Goal: Task Accomplishment & Management: Manage account settings

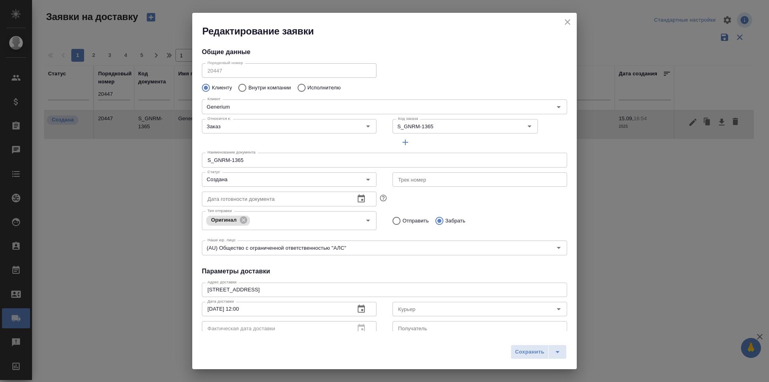
scroll to position [109, 0]
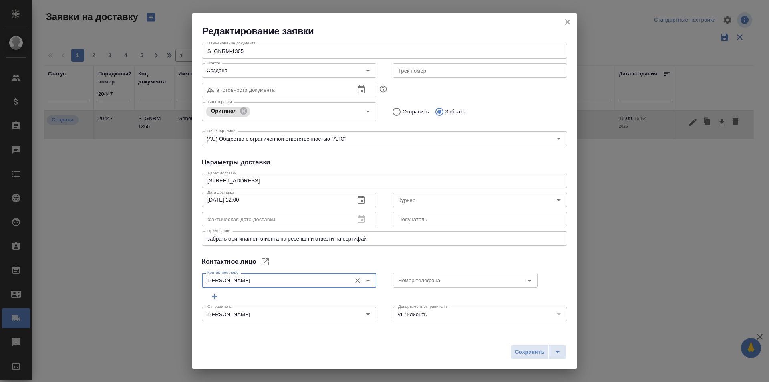
click at [569, 22] on icon "close" at bounding box center [568, 22] width 10 height 10
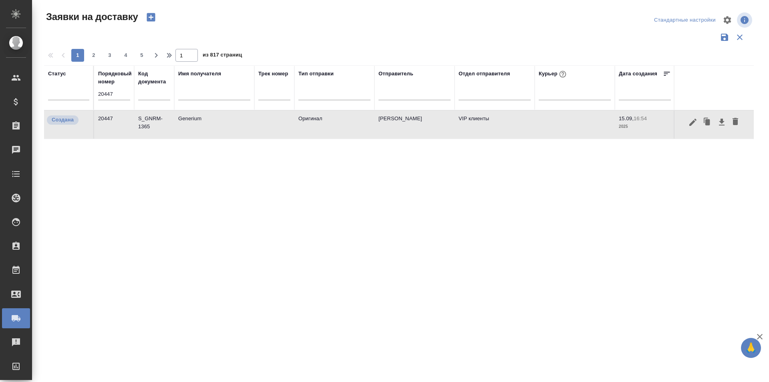
click at [115, 89] on input "20447" at bounding box center [114, 93] width 32 height 11
paste input "30"
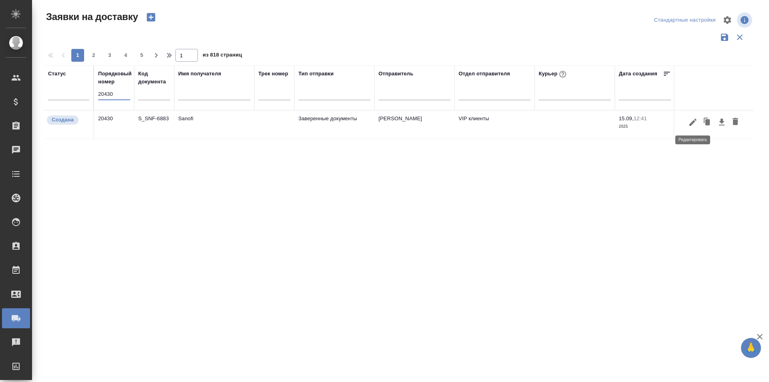
type input "20430"
click at [696, 125] on icon "button" at bounding box center [693, 122] width 10 height 10
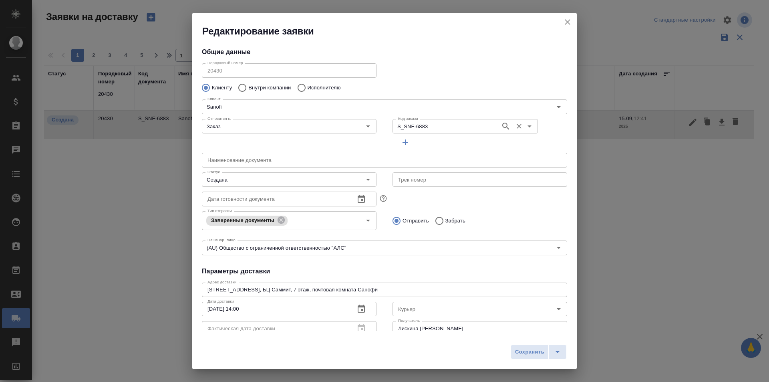
type input "Liskina Kseniya"
type input "Сайдашева Диляра"
click at [306, 189] on div "Дата готовности документа Дата готовности документа" at bounding box center [289, 197] width 191 height 35
click at [305, 183] on input "Создана" at bounding box center [275, 180] width 143 height 10
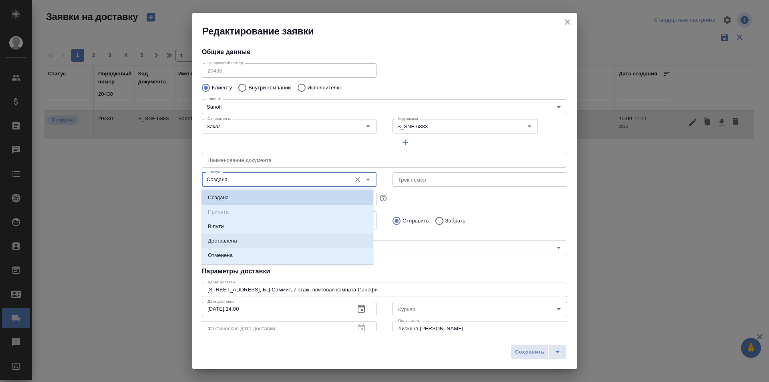
click at [283, 239] on li "Доставлена" at bounding box center [287, 240] width 172 height 14
type input "Доставлена"
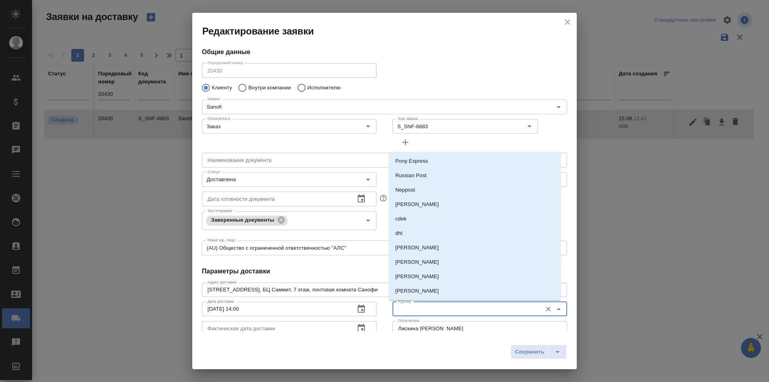
click at [407, 313] on input "Курьер" at bounding box center [466, 309] width 143 height 10
click at [433, 240] on li "[PERSON_NAME]" at bounding box center [475, 247] width 172 height 14
type input "[PERSON_NAME]"
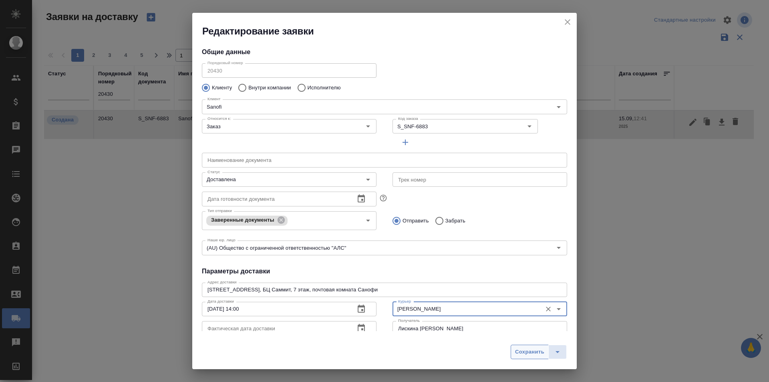
click at [529, 351] on span "Сохранить" at bounding box center [529, 351] width 29 height 9
type input "Создана"
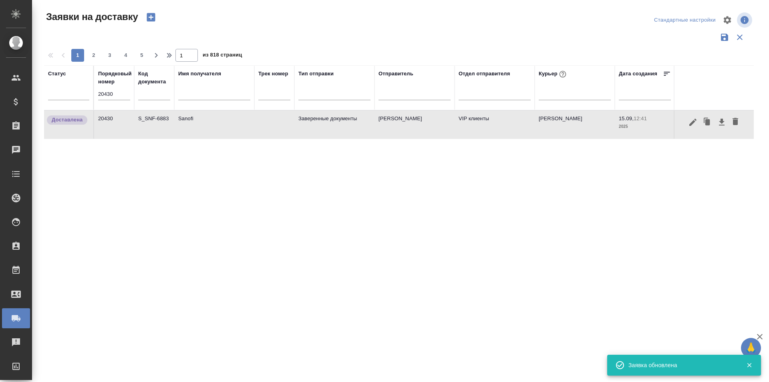
click at [110, 90] on input "20430" at bounding box center [114, 93] width 32 height 11
paste input "47"
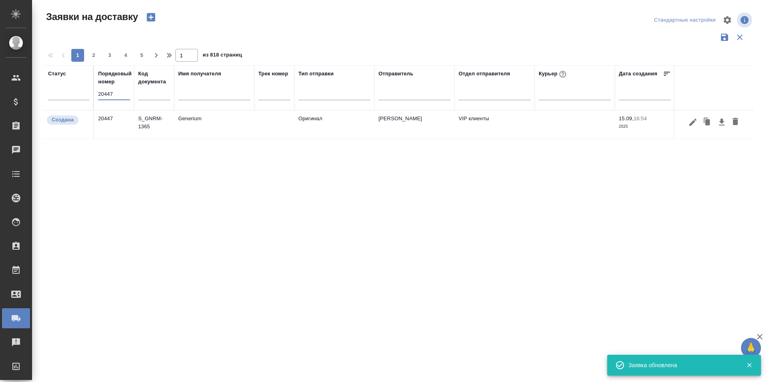
type input "20447"
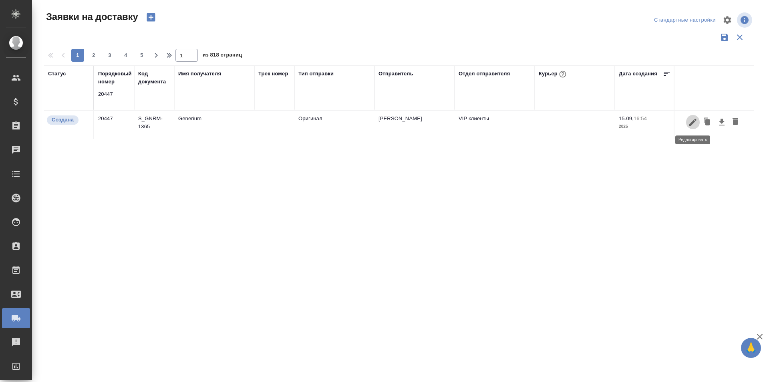
click at [691, 122] on icon "button" at bounding box center [692, 121] width 7 height 7
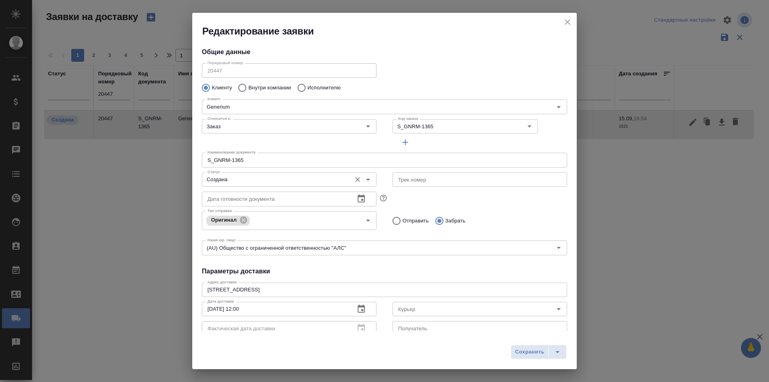
click at [239, 178] on input "Создана" at bounding box center [275, 180] width 143 height 10
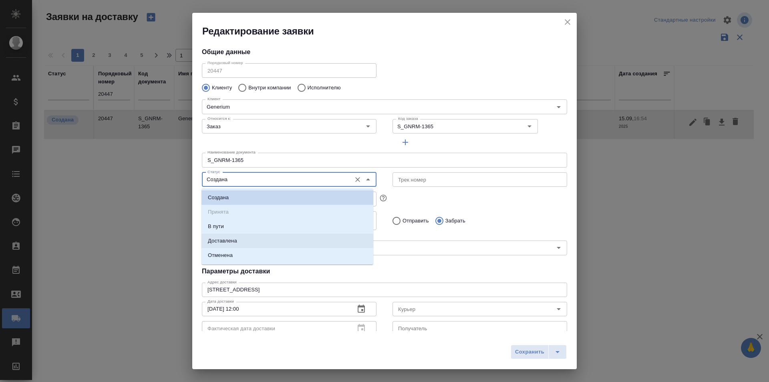
click at [242, 239] on li "Доставлена" at bounding box center [287, 240] width 172 height 14
type input "Доставлена"
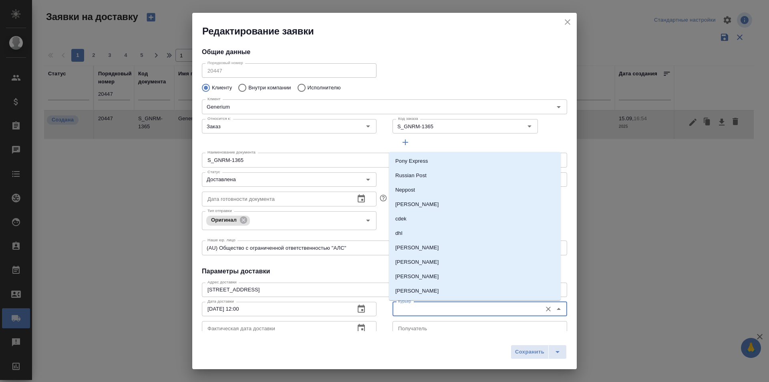
click at [412, 308] on input "Курьер" at bounding box center [466, 309] width 143 height 10
click at [428, 245] on p "[PERSON_NAME]" at bounding box center [417, 247] width 44 height 8
type input "[PERSON_NAME]"
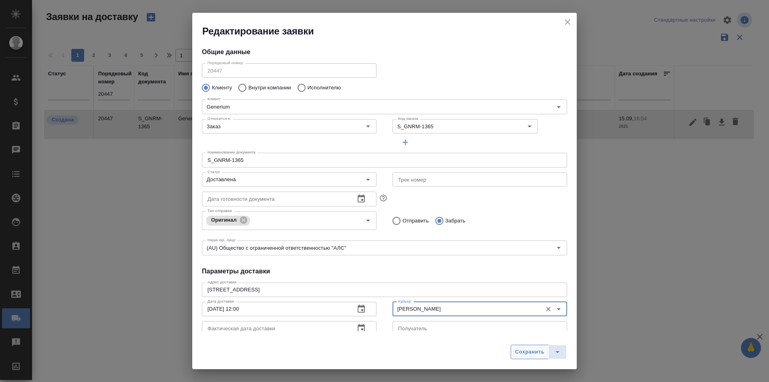
click at [518, 348] on span "Сохранить" at bounding box center [529, 351] width 29 height 9
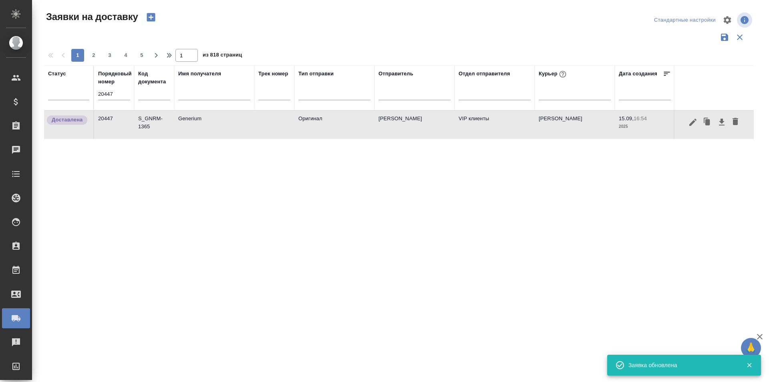
click at [128, 91] on input "20447" at bounding box center [114, 93] width 32 height 11
paste input "57"
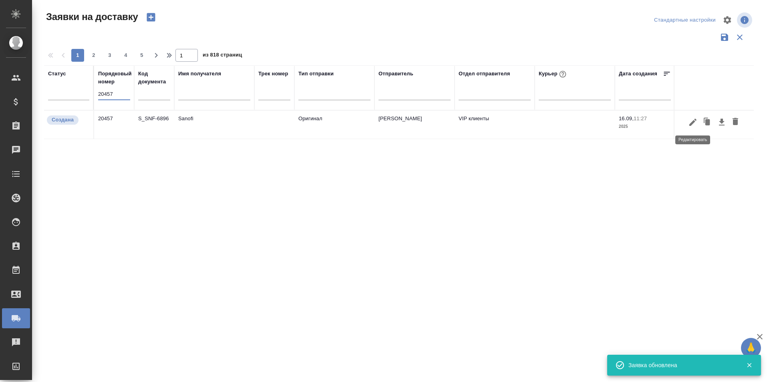
type input "20457"
click at [692, 124] on icon "button" at bounding box center [692, 121] width 7 height 7
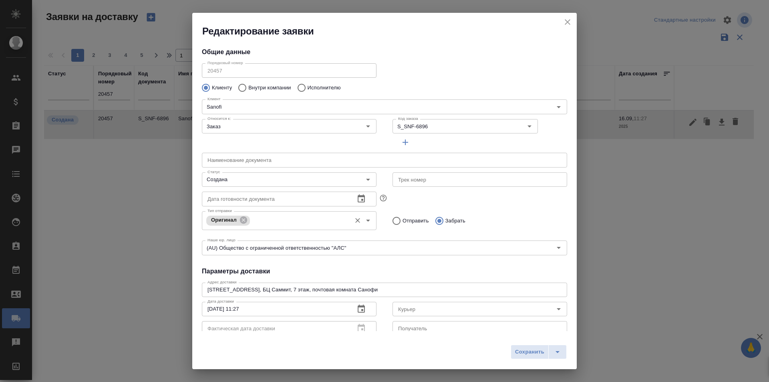
type input "Sheina Anastasiya"
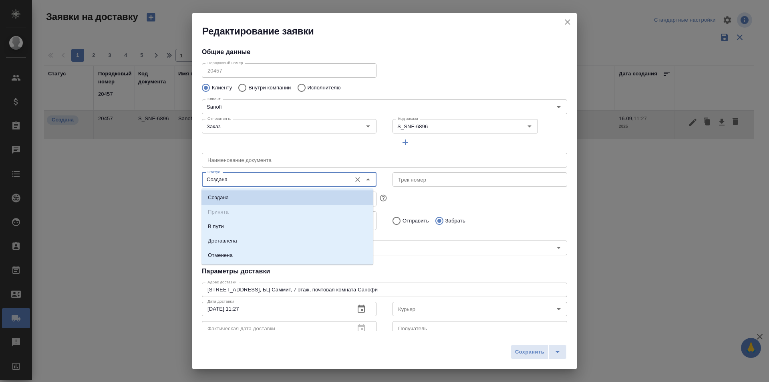
click at [261, 178] on input "Создана" at bounding box center [275, 180] width 143 height 10
click at [249, 235] on li "Доставлена" at bounding box center [287, 240] width 172 height 14
type input "Доставлена"
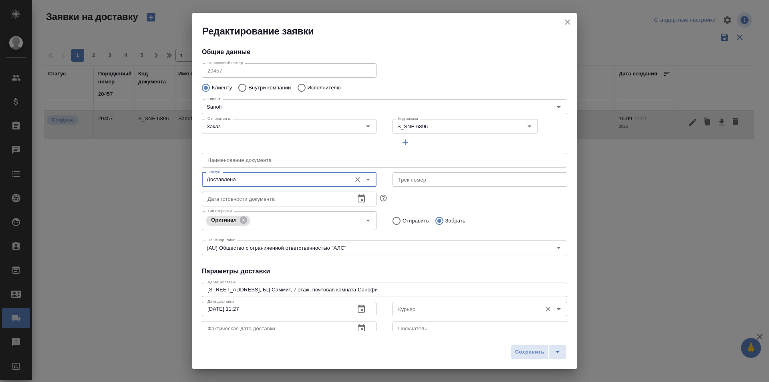
click at [432, 309] on input "Курьер" at bounding box center [466, 309] width 143 height 10
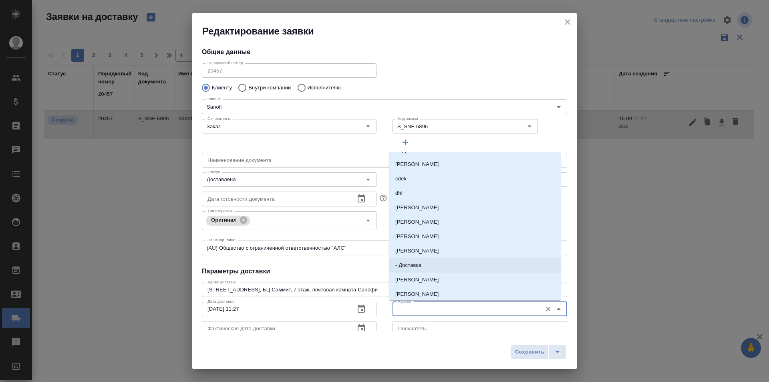
scroll to position [0, 0]
click at [433, 247] on li "[PERSON_NAME]" at bounding box center [475, 247] width 172 height 14
type input "[PERSON_NAME]"
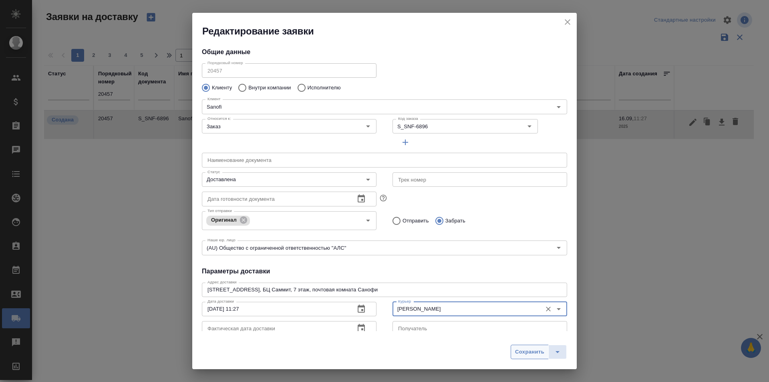
click at [545, 348] on button "Сохранить" at bounding box center [530, 351] width 38 height 14
type input "Создана"
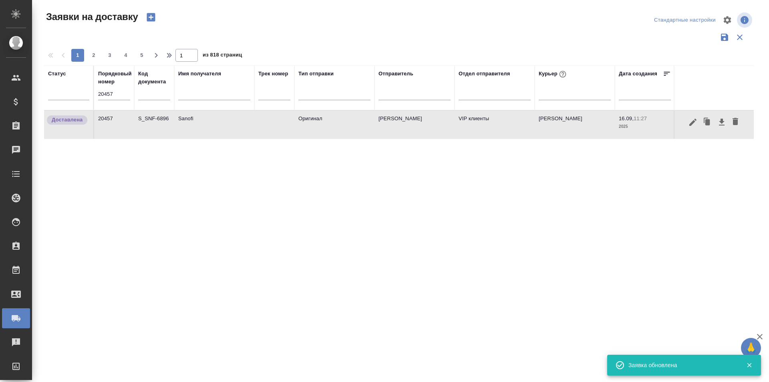
click at [116, 96] on input "20457" at bounding box center [114, 93] width 32 height 11
paste input "49"
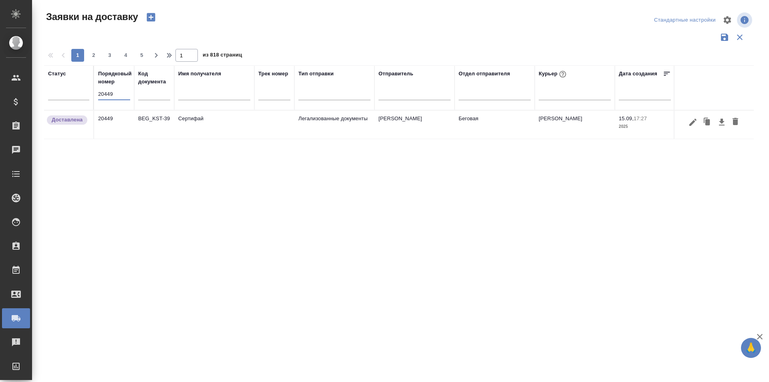
click at [105, 91] on input "20449" at bounding box center [114, 93] width 32 height 11
click at [105, 90] on input "20449" at bounding box center [114, 93] width 32 height 11
paste input "50"
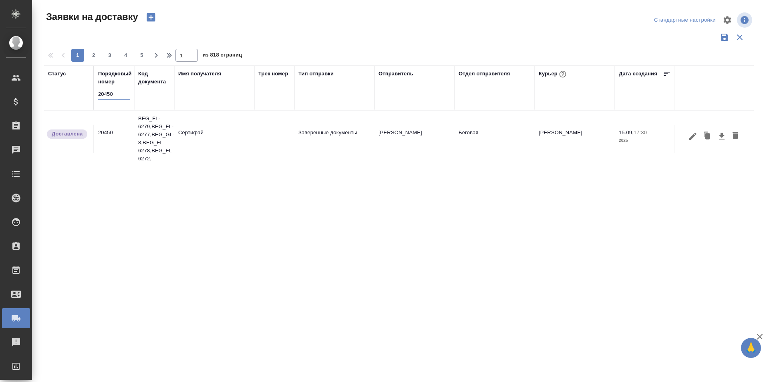
click at [118, 96] on input "20450" at bounding box center [114, 93] width 32 height 11
paste input "68"
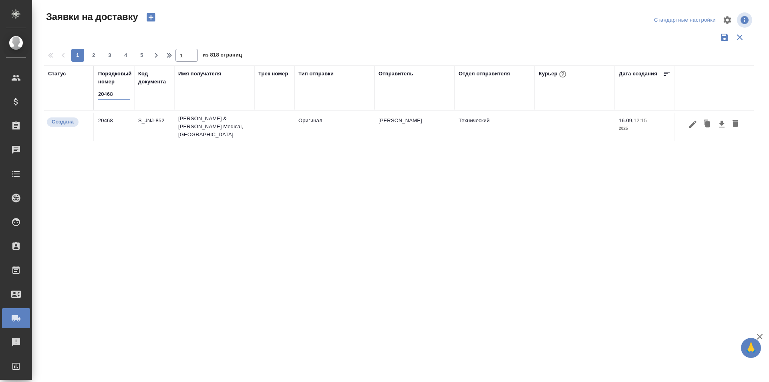
type input "20468"
click at [689, 127] on icon "button" at bounding box center [693, 124] width 10 height 10
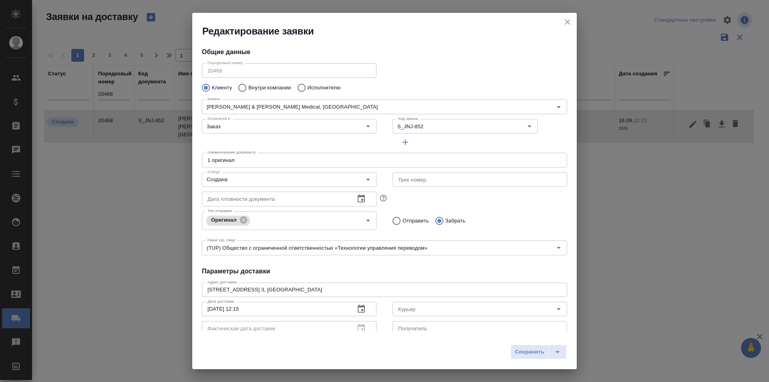
type input "Рыбакова Анастасия"
type input "89854161839"
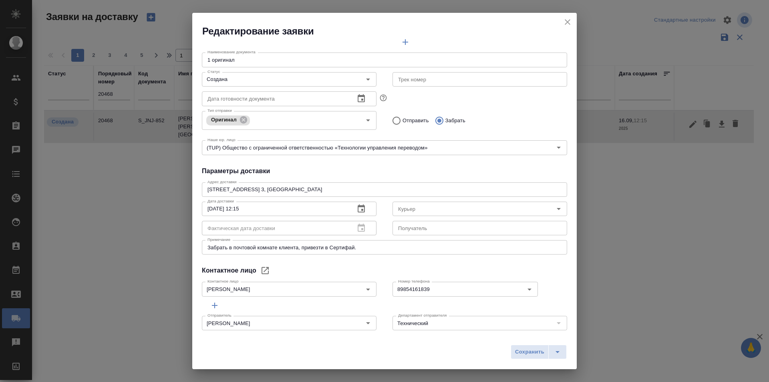
scroll to position [109, 0]
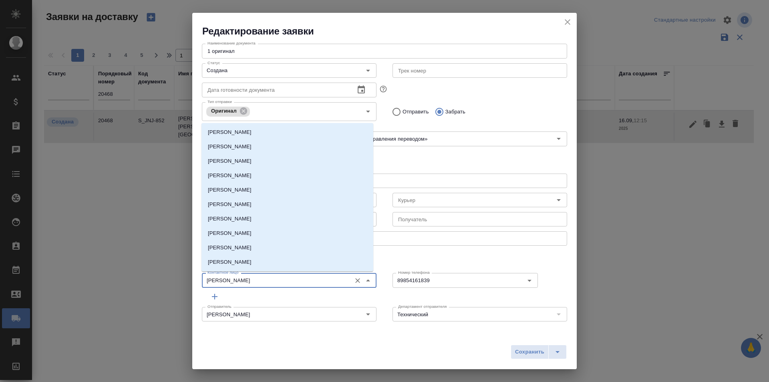
drag, startPoint x: 312, startPoint y: 281, endPoint x: 171, endPoint y: 288, distance: 141.1
click at [171, 288] on div "Редактирование заявки Общие данные Порядковый номер 20468 Порядковый номер Клие…" at bounding box center [384, 191] width 769 height 382
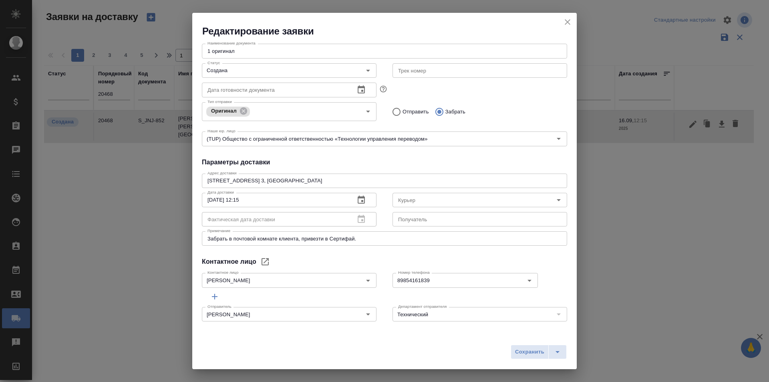
click at [558, 164] on h4 "Параметры доставки" at bounding box center [384, 162] width 365 height 10
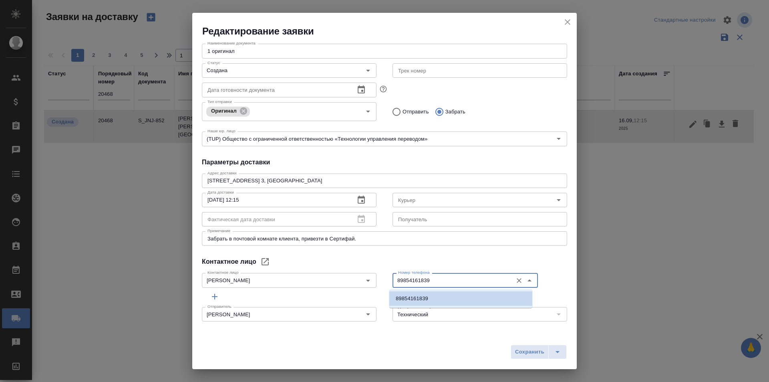
drag, startPoint x: 447, startPoint y: 283, endPoint x: 377, endPoint y: 288, distance: 70.6
click at [377, 288] on div "Контактное лицо Рыбакова Анастасия Контактное лицо Номер телефона 89854161839 Н…" at bounding box center [384, 278] width 381 height 35
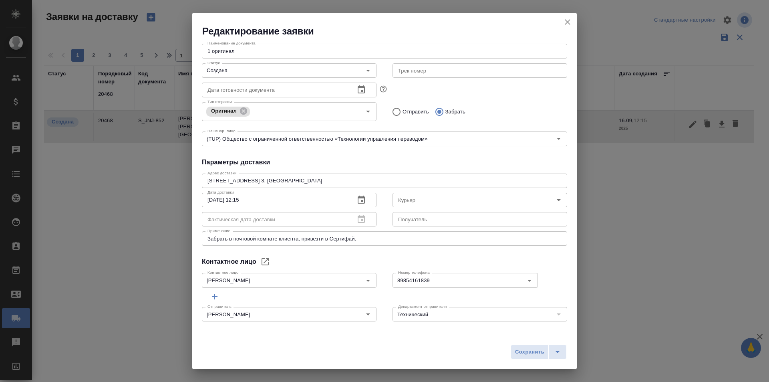
click at [559, 100] on div "Отправить Забрать" at bounding box center [479, 110] width 191 height 23
click at [569, 24] on icon "close" at bounding box center [568, 22] width 6 height 6
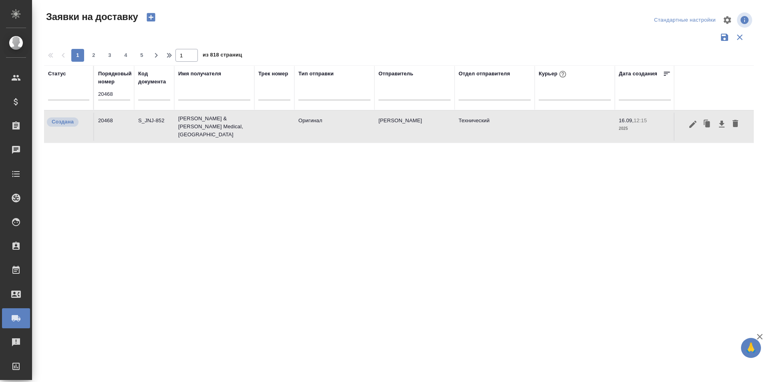
click at [115, 94] on input "20468" at bounding box center [114, 93] width 32 height 11
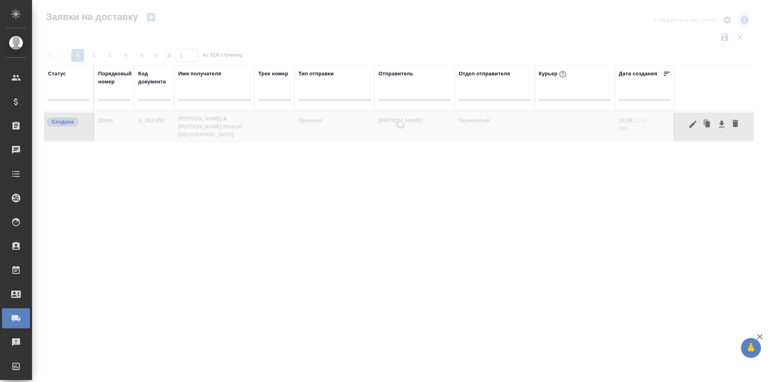
click at [597, 38] on div at bounding box center [400, 179] width 737 height 358
